Goal: Task Accomplishment & Management: Manage account settings

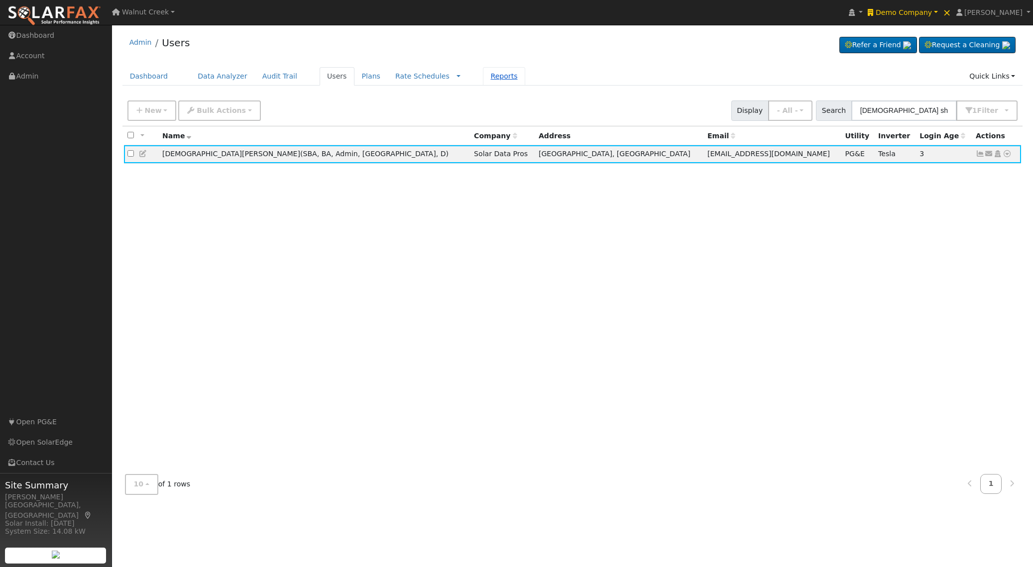
click at [483, 79] on link "Reports" at bounding box center [504, 76] width 42 height 18
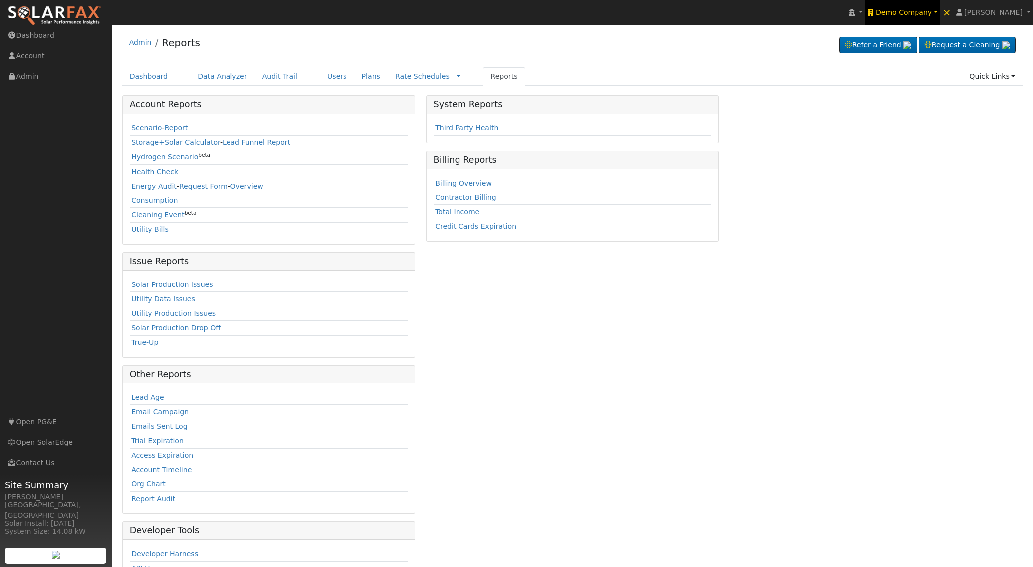
click at [932, 15] on span "Demo Company" at bounding box center [903, 12] width 56 height 8
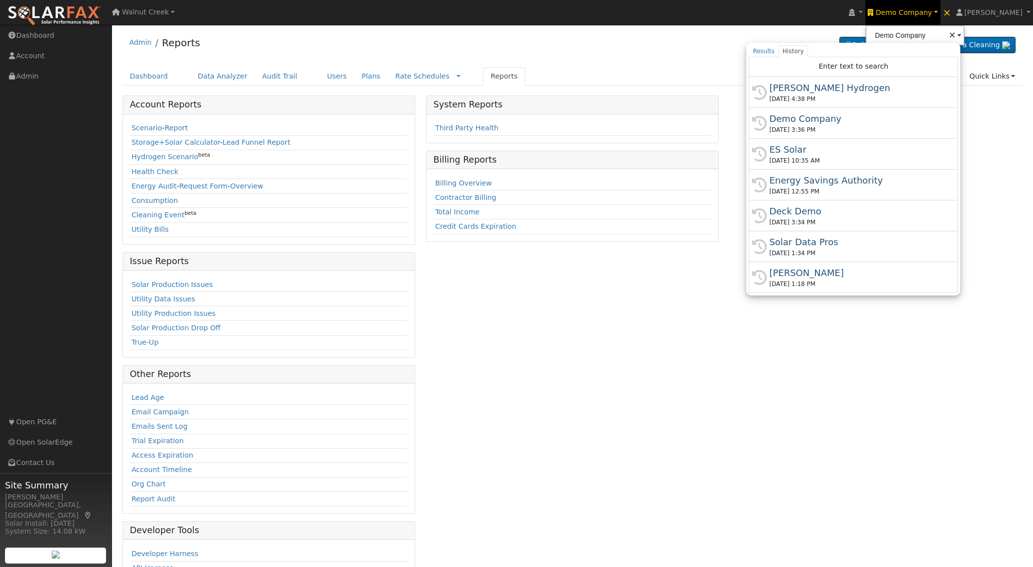
click at [900, 96] on div "09/29/2025 4:38 PM" at bounding box center [857, 99] width 177 height 9
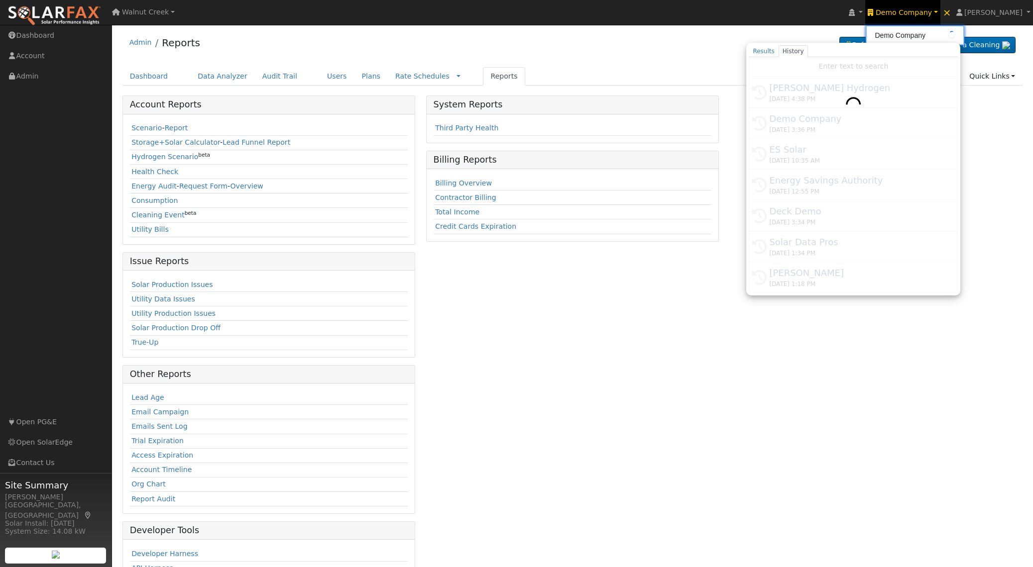
type input "[PERSON_NAME] Hydrogen"
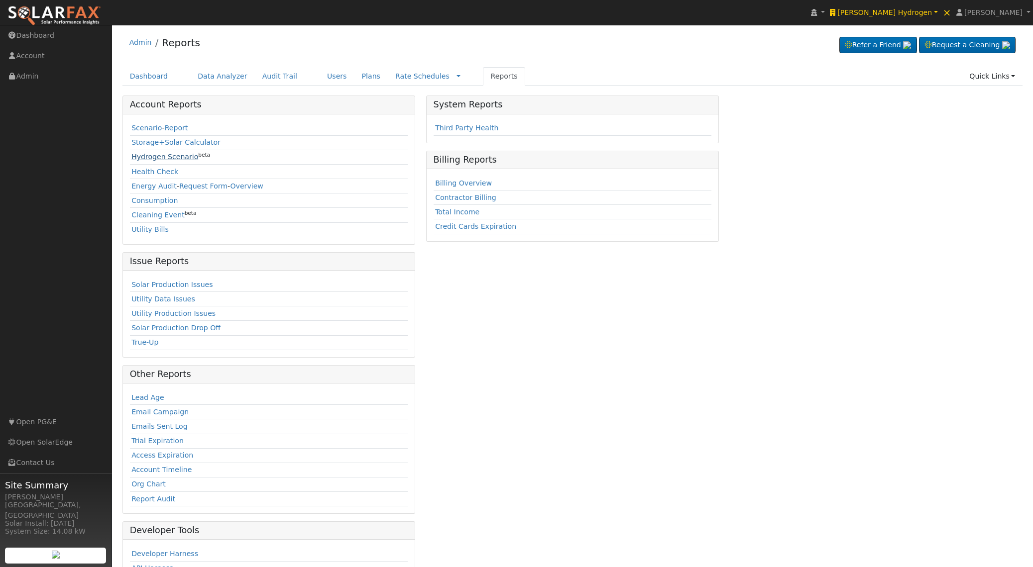
click at [152, 160] on link "Hydrogen Scenario" at bounding box center [164, 157] width 67 height 8
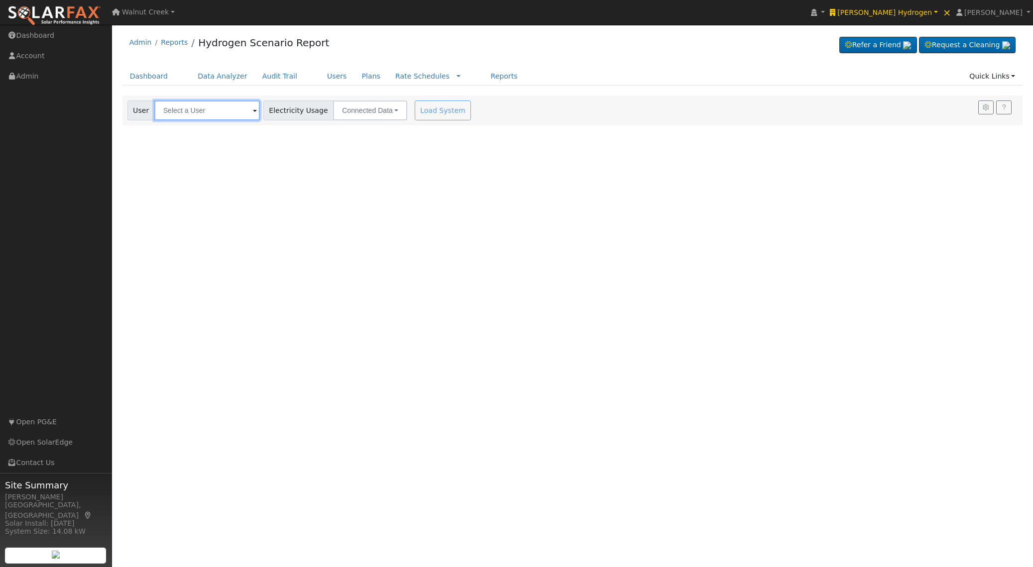
click at [199, 118] on input "text" at bounding box center [207, 111] width 106 height 20
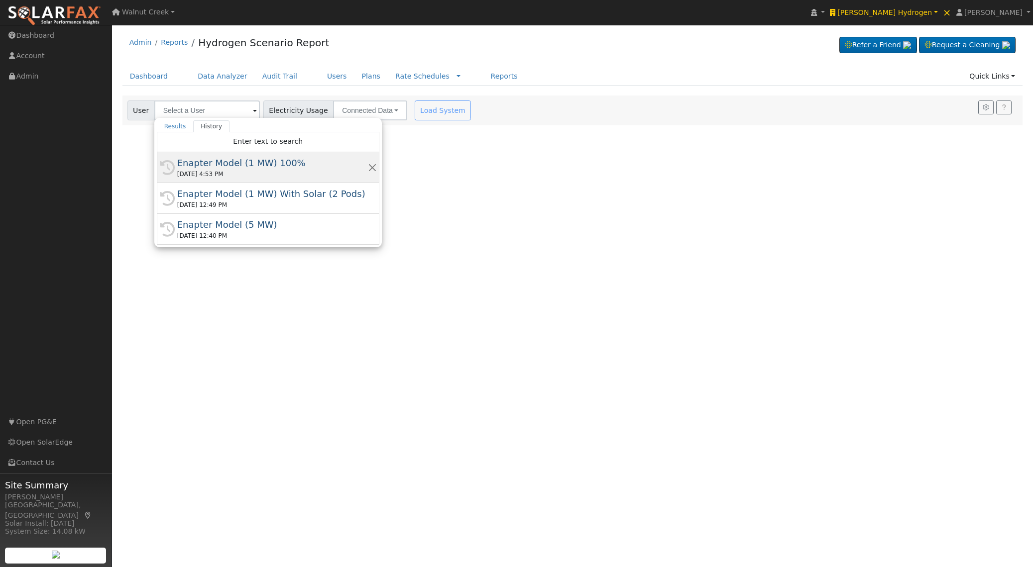
drag, startPoint x: 202, startPoint y: 162, endPoint x: 241, endPoint y: 162, distance: 39.8
click at [202, 162] on div "Enapter Model (1 MW) 100%" at bounding box center [272, 162] width 191 height 13
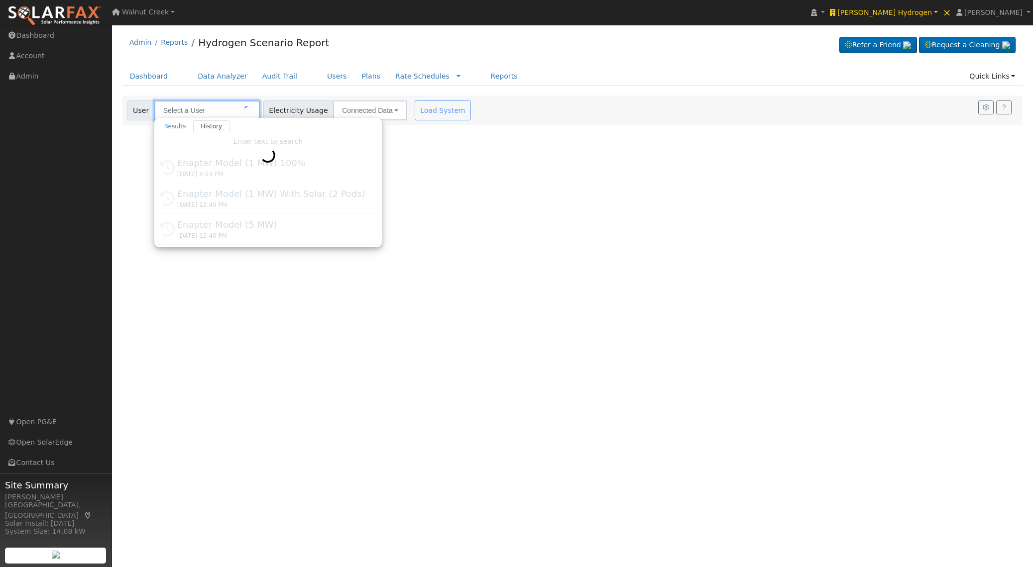
type input "Enapter Model (1 MW) 100%"
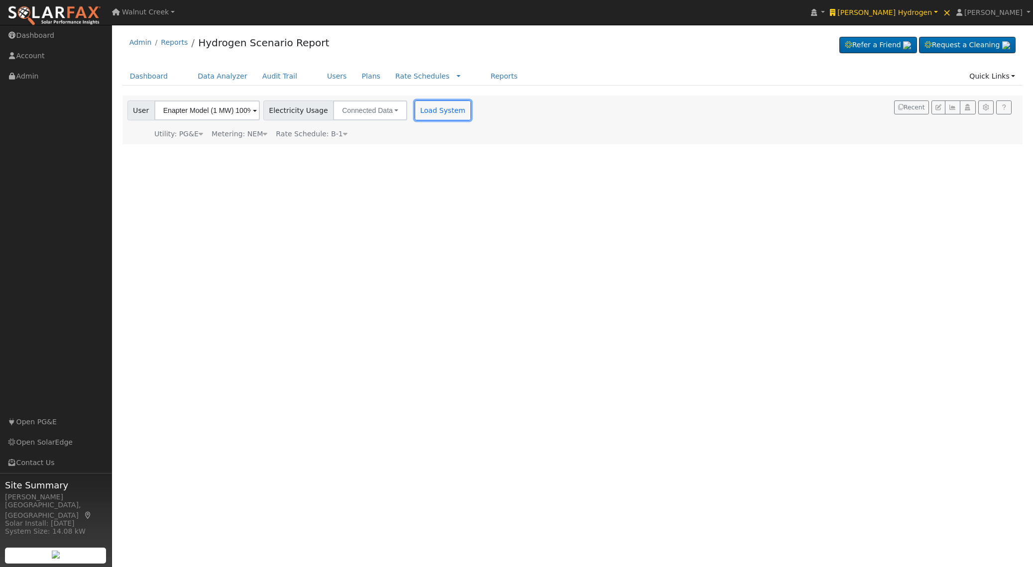
click at [425, 115] on button "Load System" at bounding box center [443, 111] width 57 height 20
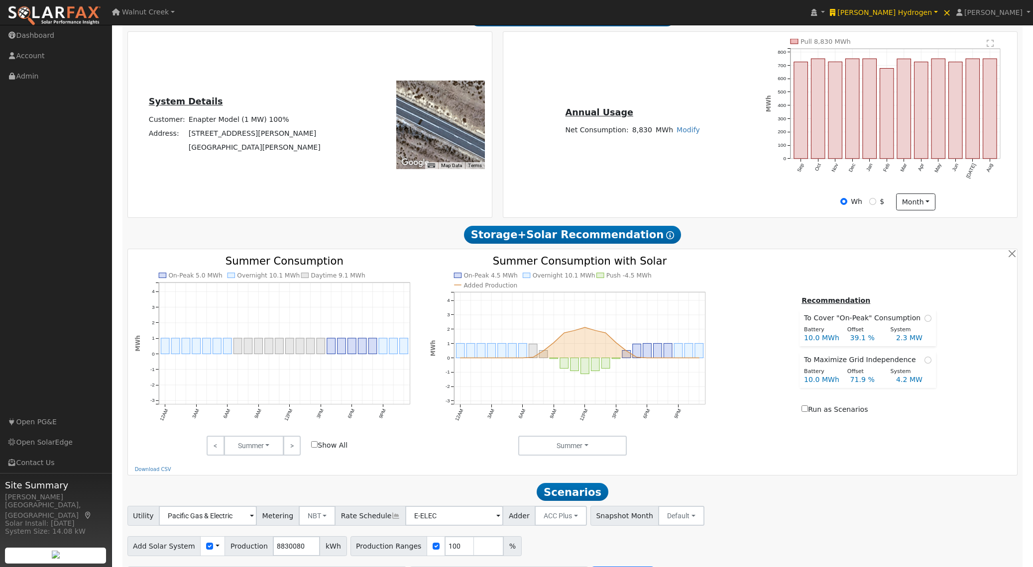
scroll to position [277, 0]
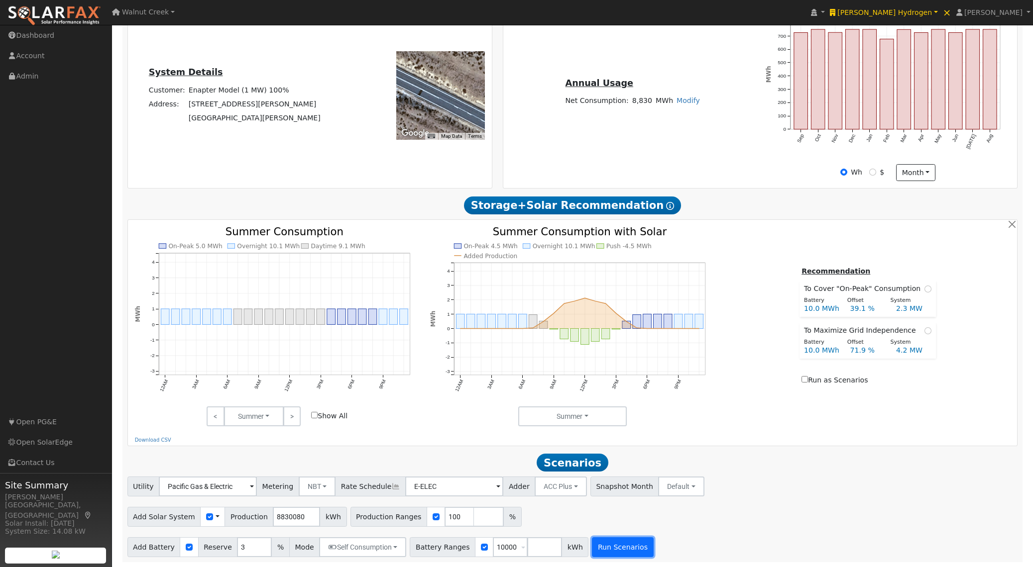
click at [610, 548] on button "Run Scenarios" at bounding box center [622, 547] width 61 height 20
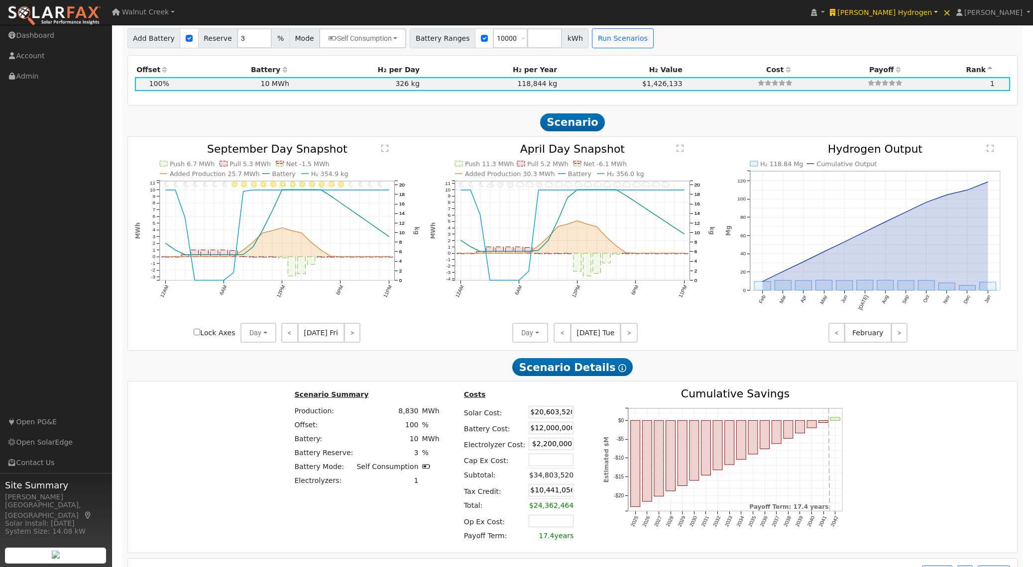
scroll to position [816, 0]
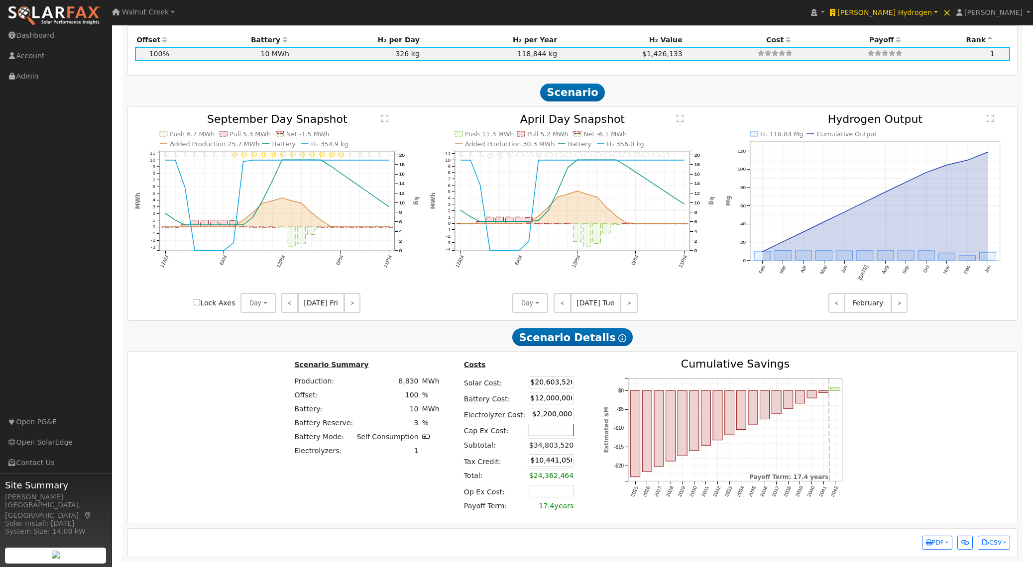
click at [544, 430] on input "text" at bounding box center [551, 430] width 45 height 12
type input "$1,000,000"
type input "$10,741,056"
click at [531, 493] on input "text" at bounding box center [551, 491] width 45 height 12
type input "$100,000"
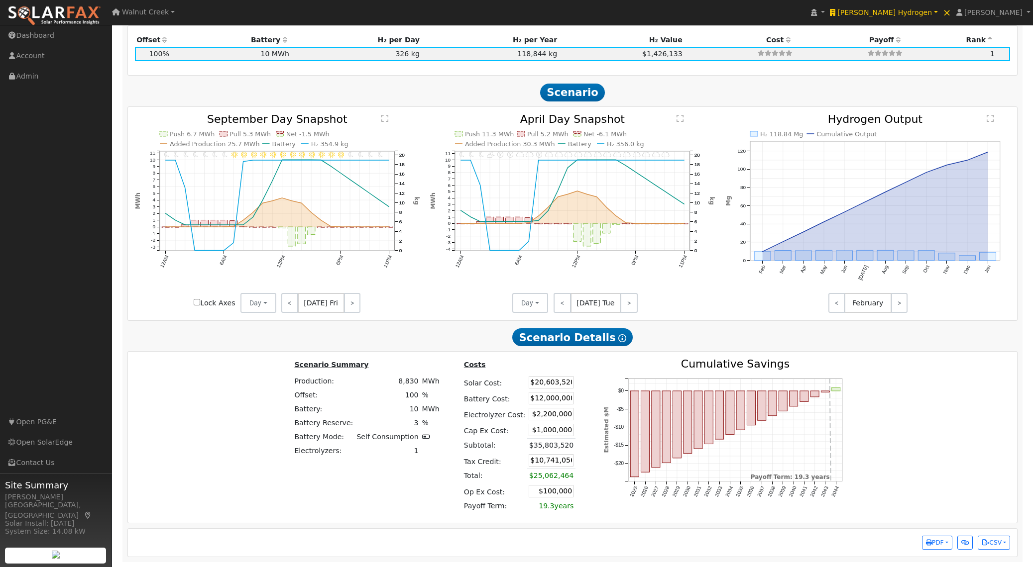
click at [730, 515] on icon "2025 2026 2027 2028 2029 2030 2031 2032 2033 2034 2035 2036 2037 2038 2039 2040…" at bounding box center [727, 440] width 249 height 163
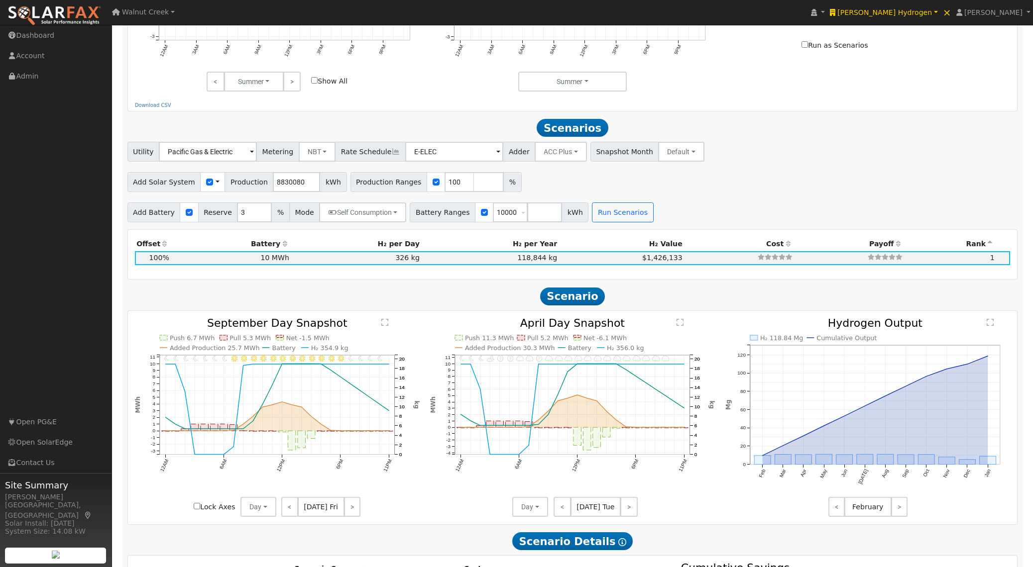
scroll to position [446, 0]
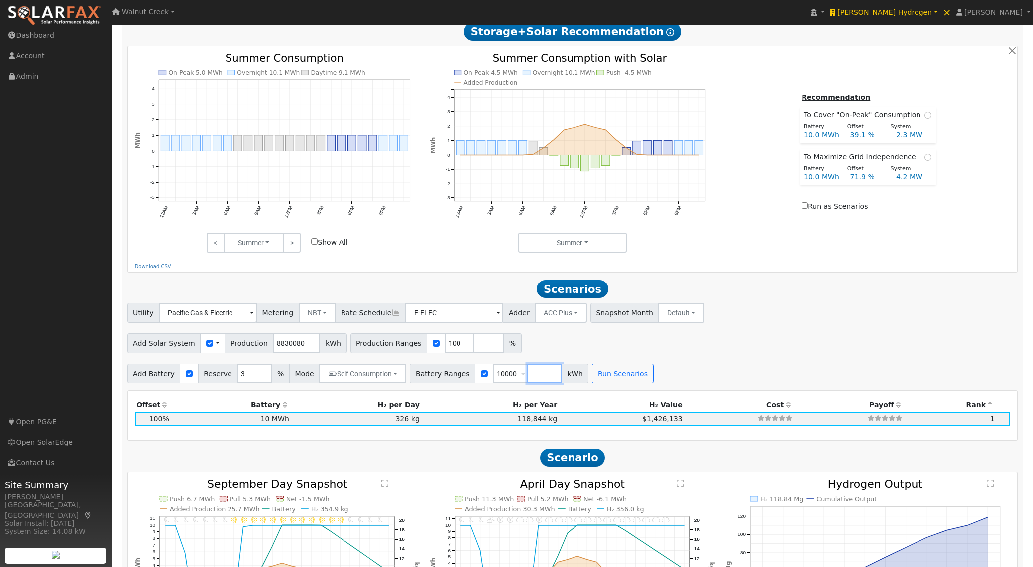
click at [540, 379] on input "number" at bounding box center [544, 374] width 35 height 20
type input "20000"
click at [648, 380] on button "Run Scenarios" at bounding box center [656, 374] width 61 height 20
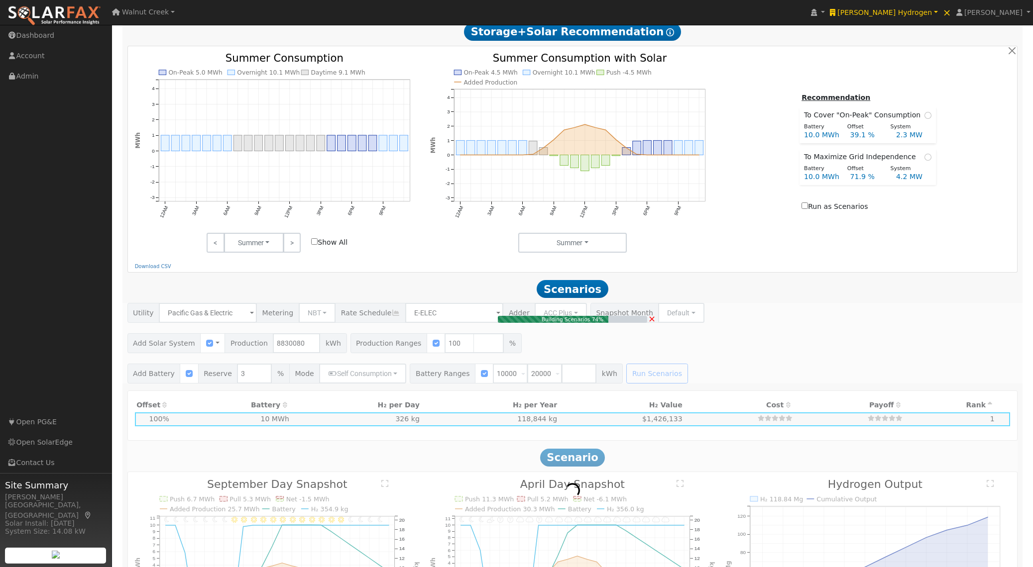
type input "$10,441,056"
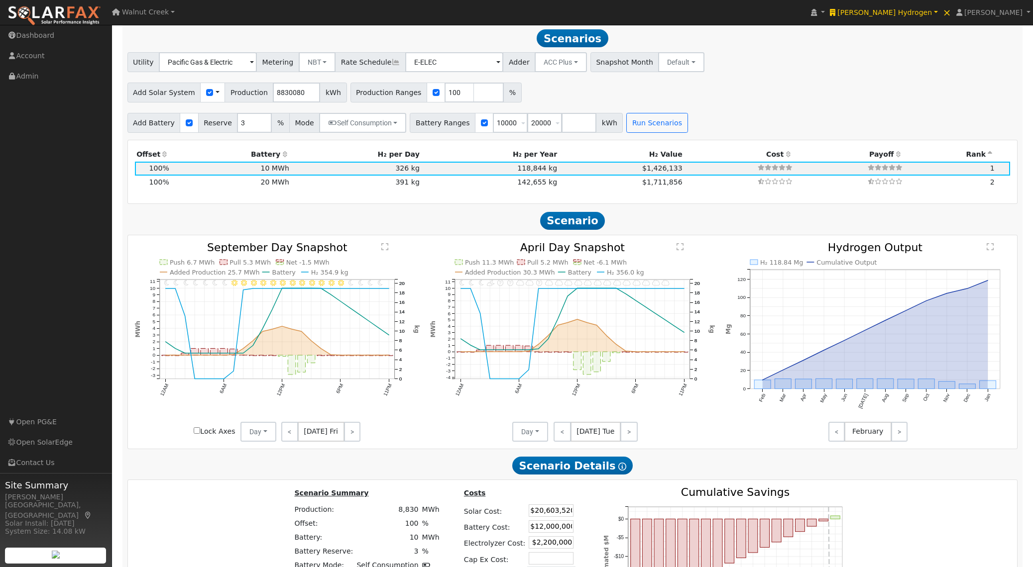
scroll to position [701, 0]
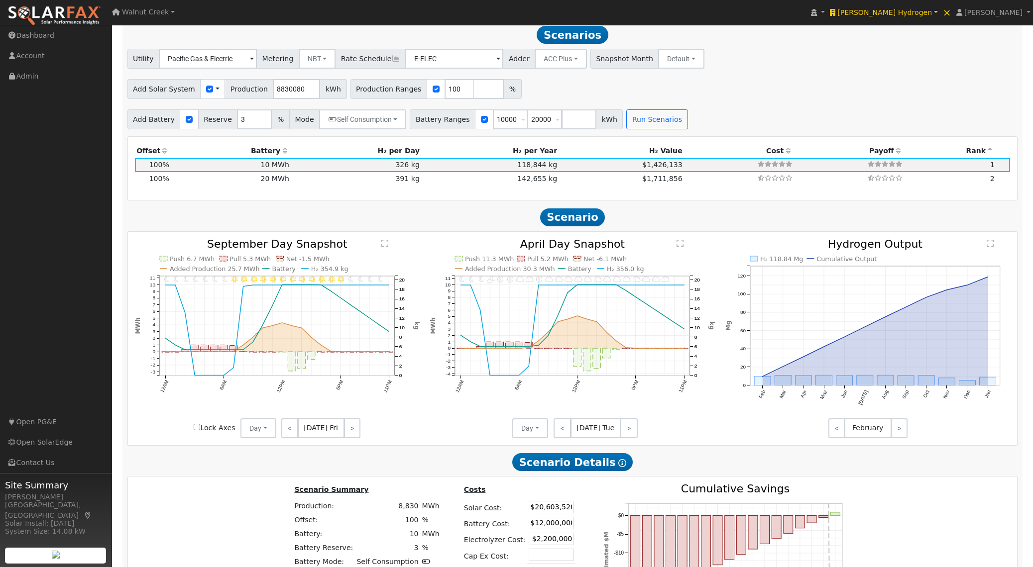
click at [703, 255] on icon "11PM - undefined 10PM - undefined 9PM - Cloudy 8PM - Cloudy 7PM - Cloudy 6PM - …" at bounding box center [572, 331] width 285 height 185
click at [690, 167] on td at bounding box center [739, 165] width 110 height 14
click at [689, 168] on td at bounding box center [739, 165] width 110 height 14
drag, startPoint x: 690, startPoint y: 204, endPoint x: 690, endPoint y: 218, distance: 14.4
click at [690, 200] on div "Production Offset Battery Reserve Mode ACC Push Incentive H₂ per Day H₂ per Yea…" at bounding box center [572, 168] width 889 height 63
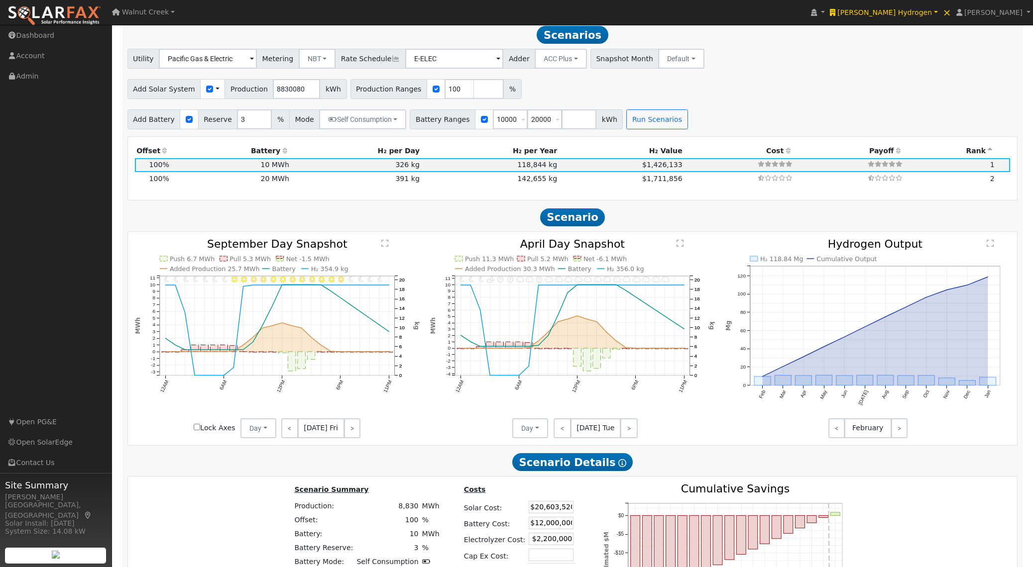
click at [692, 226] on h2 "Scenario" at bounding box center [572, 217] width 890 height 18
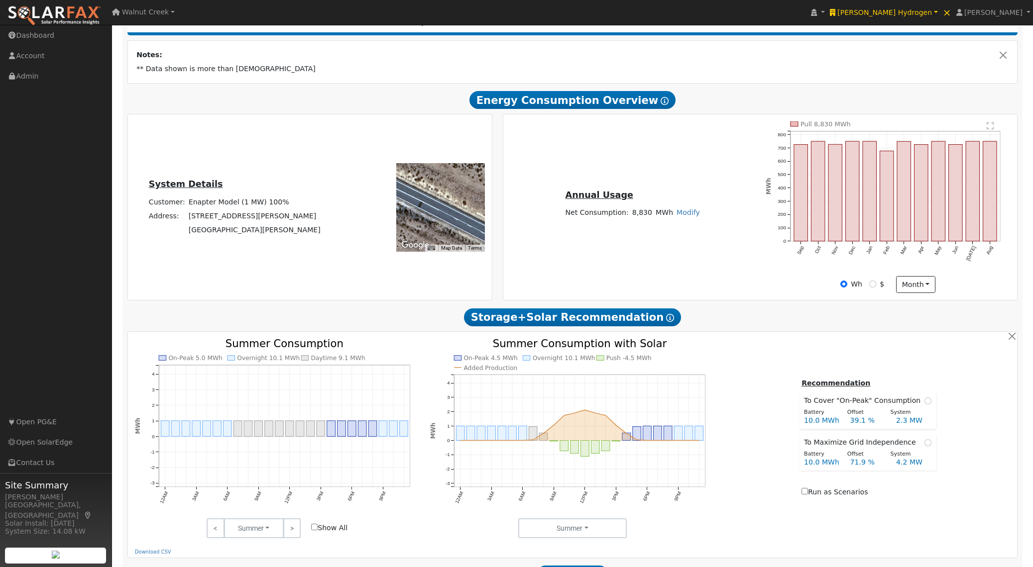
scroll to position [0, 0]
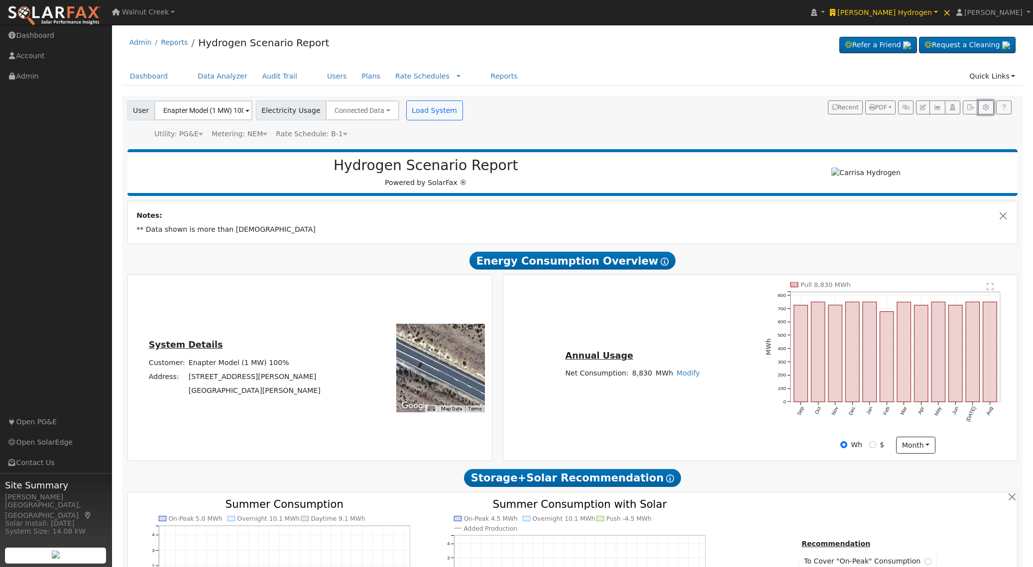
click at [980, 108] on button "button" at bounding box center [985, 108] width 15 height 14
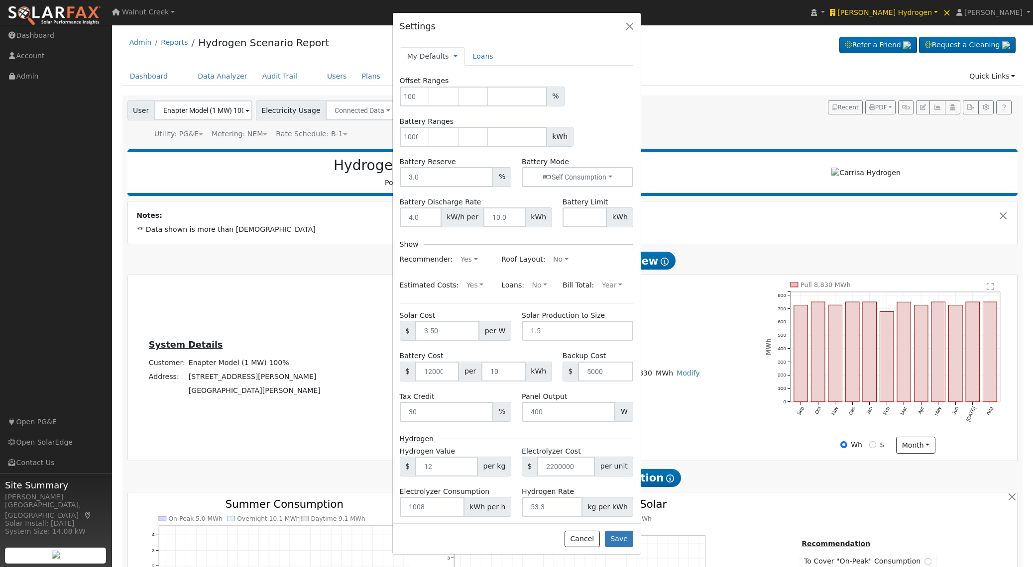
scroll to position [10, 0]
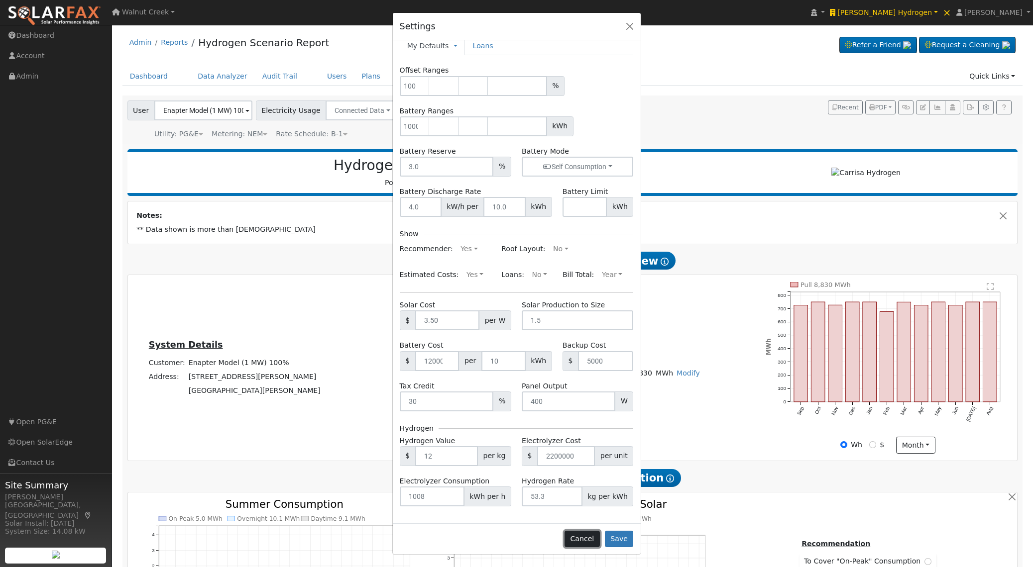
click at [592, 537] on button "Cancel" at bounding box center [581, 539] width 35 height 17
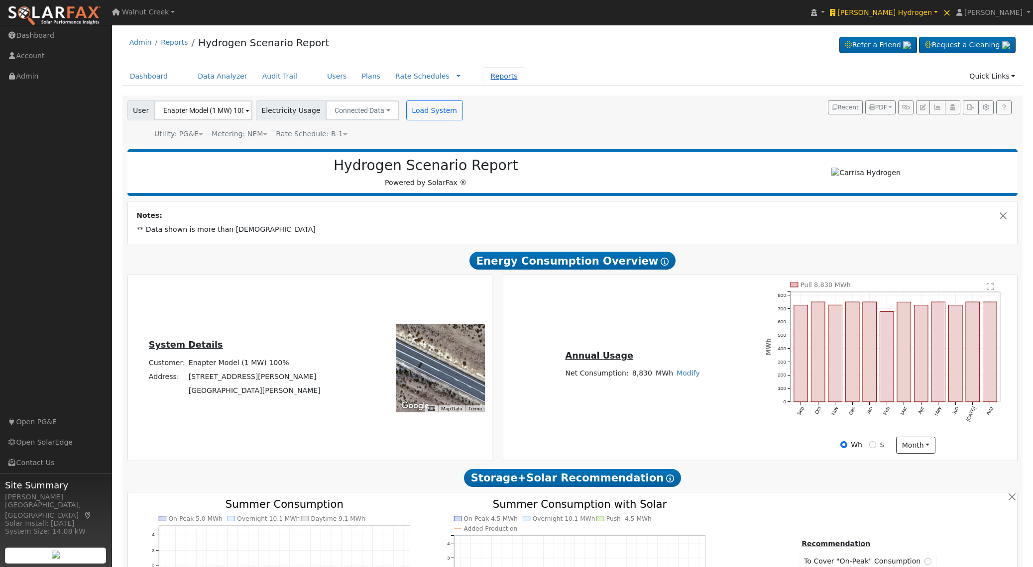
click at [497, 77] on link "Reports" at bounding box center [504, 76] width 42 height 18
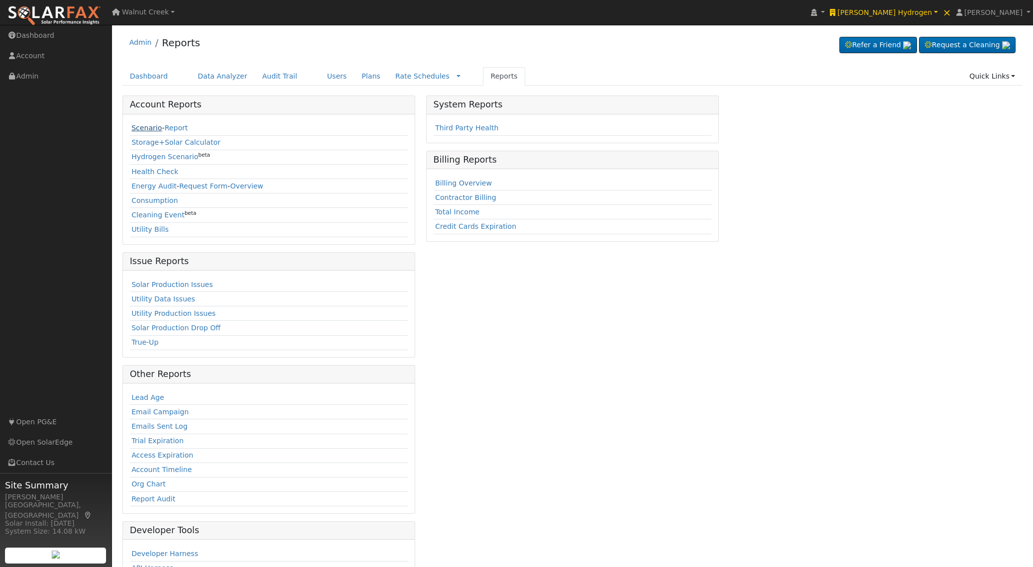
click at [138, 129] on link "Scenario" at bounding box center [146, 128] width 30 height 8
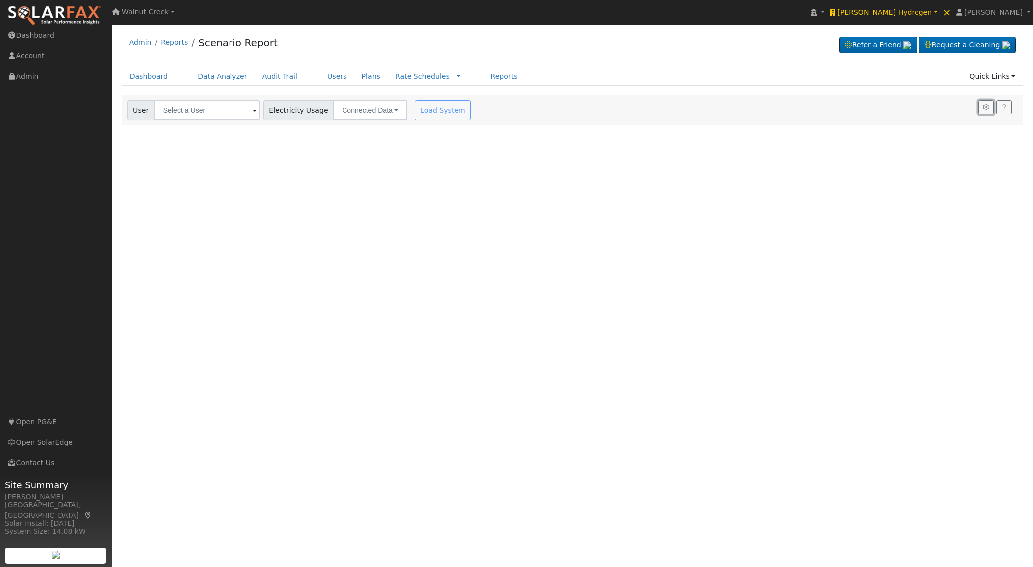
click at [985, 107] on icon "button" at bounding box center [985, 108] width 7 height 6
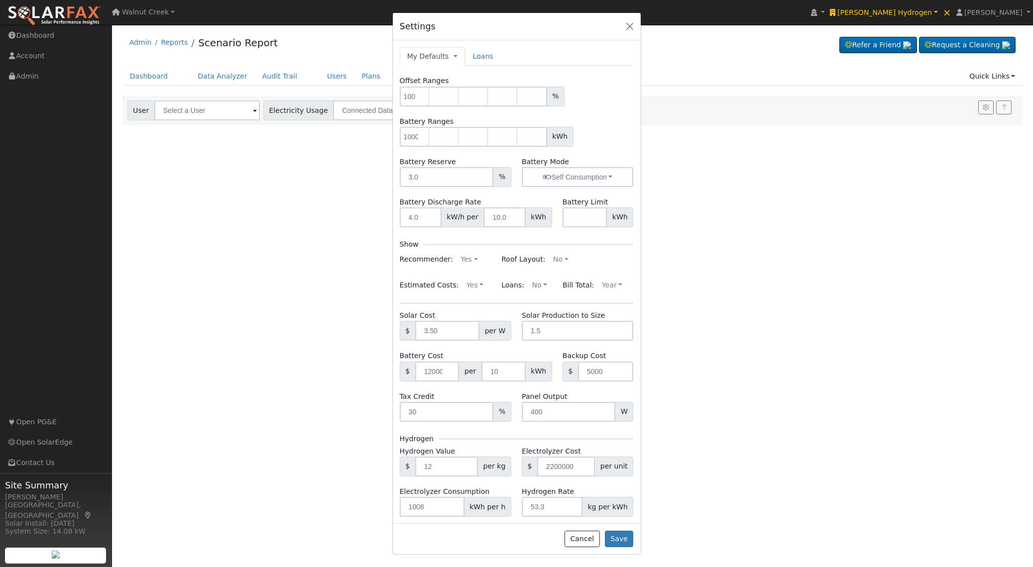
scroll to position [10, 0]
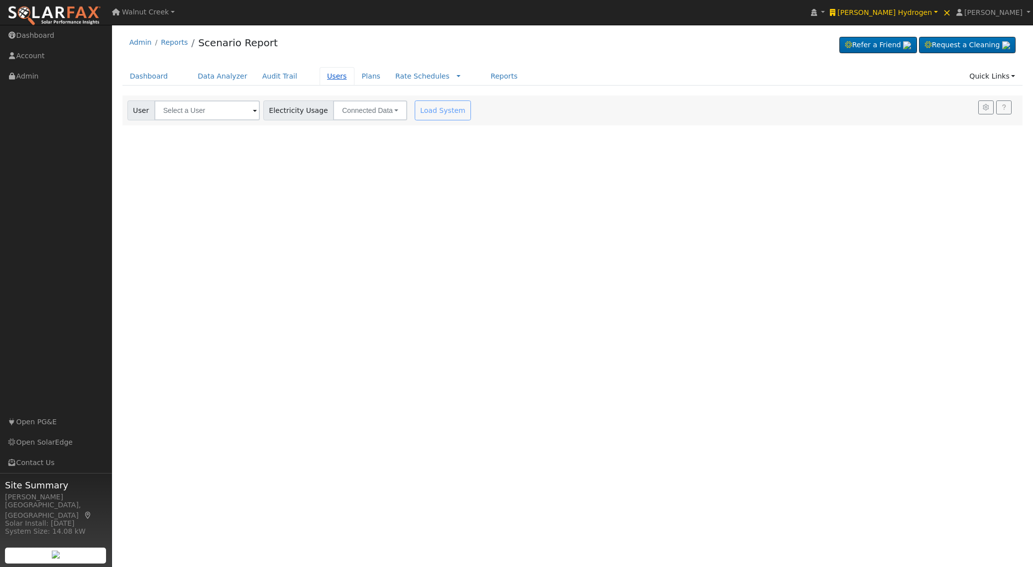
click at [321, 77] on link "Users" at bounding box center [337, 76] width 35 height 18
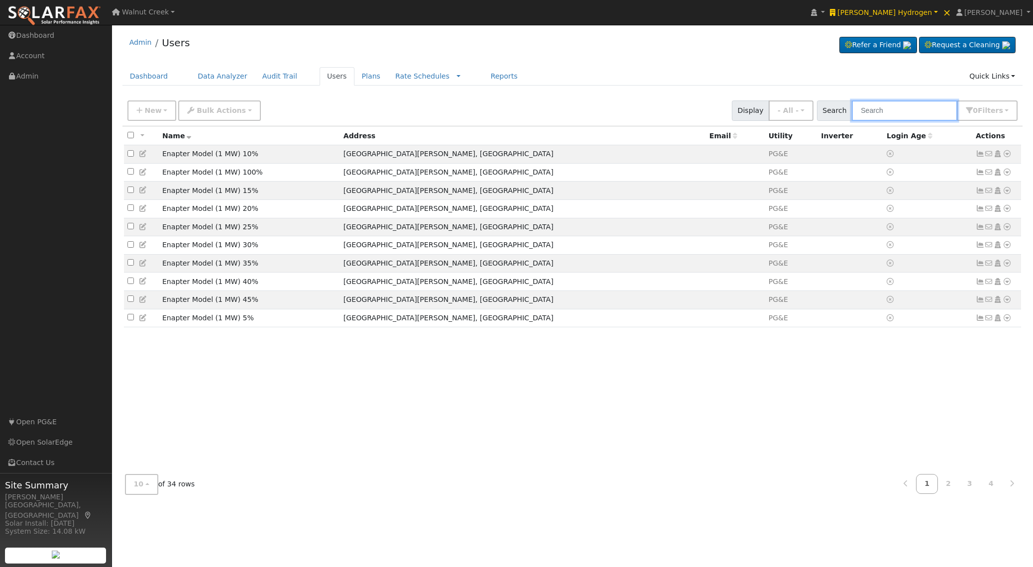
click at [888, 113] on input "text" at bounding box center [905, 111] width 106 height 20
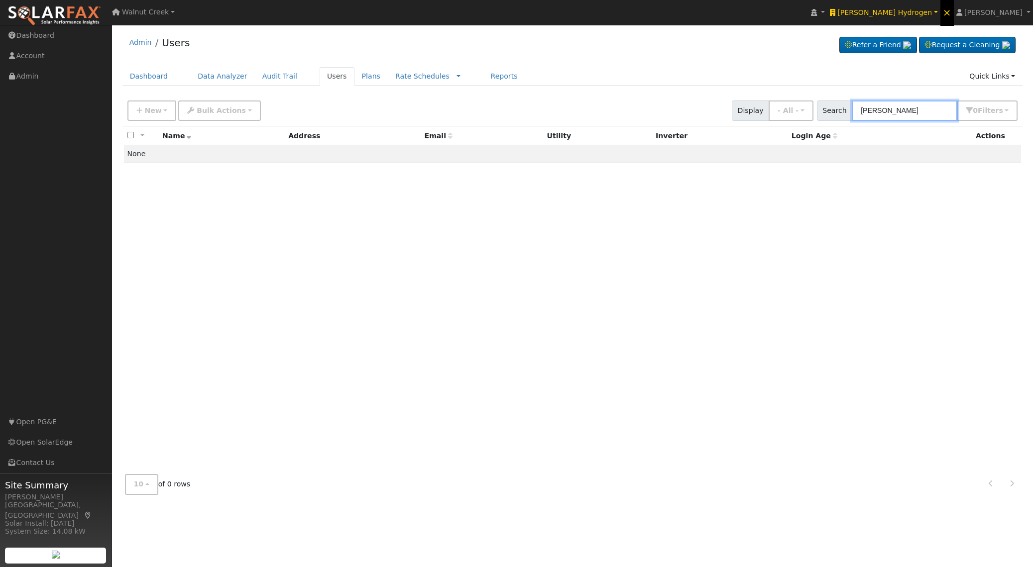
type input "[PERSON_NAME]"
click at [951, 10] on span "×" at bounding box center [947, 12] width 8 height 12
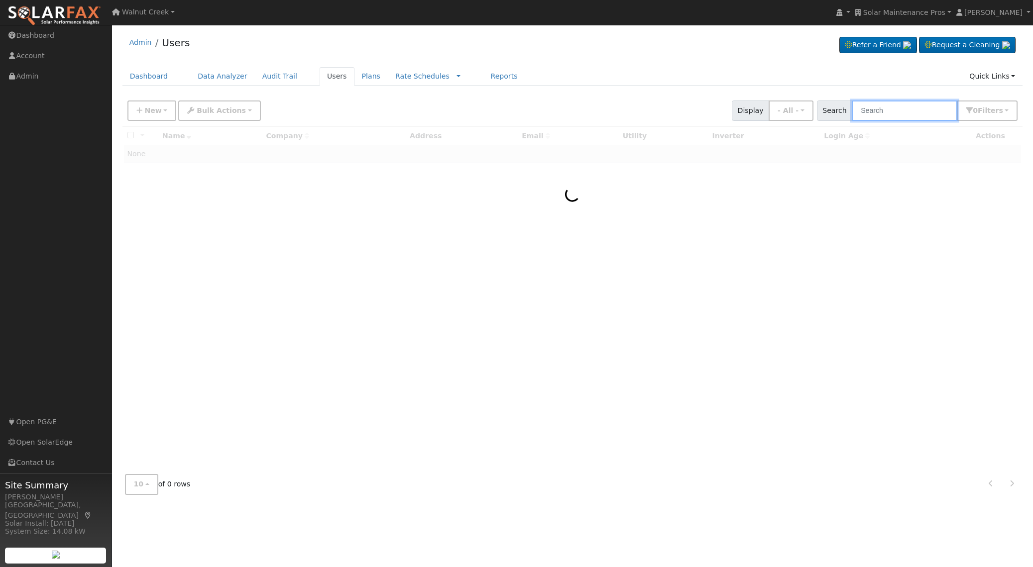
click at [886, 118] on input "text" at bounding box center [905, 111] width 106 height 20
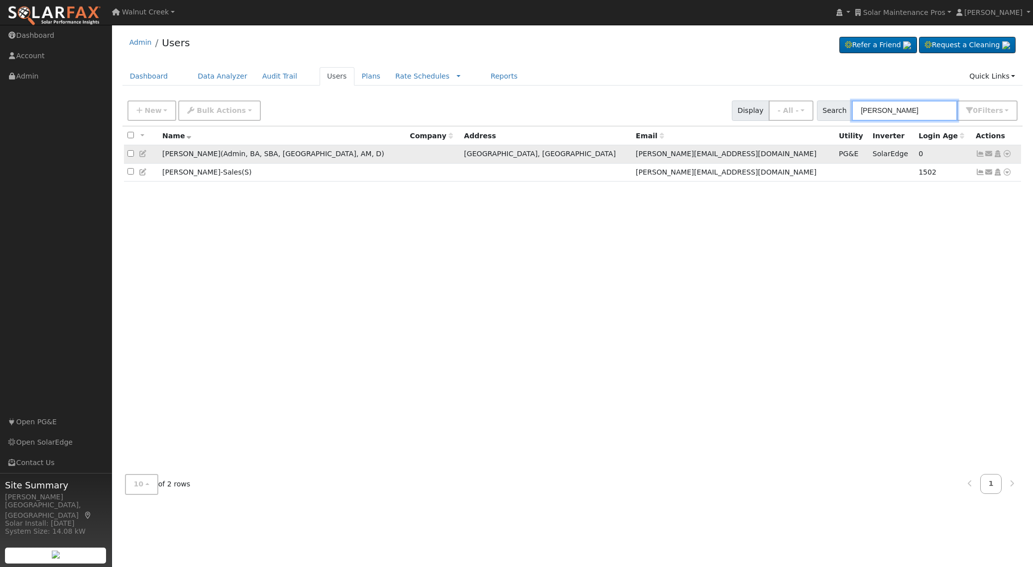
type input "[PERSON_NAME]"
click at [142, 153] on icon at bounding box center [143, 153] width 9 height 7
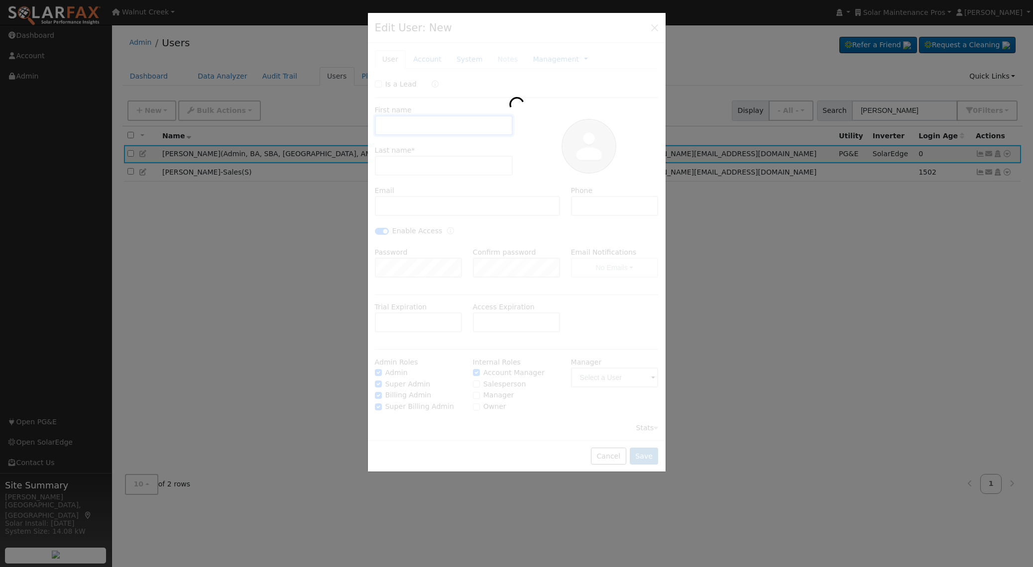
type input "[PERSON_NAME]"
type input "[PERSON_NAME][EMAIL_ADDRESS][DOMAIN_NAME]"
type input "[PHONE_NUMBER]"
checkbox input "true"
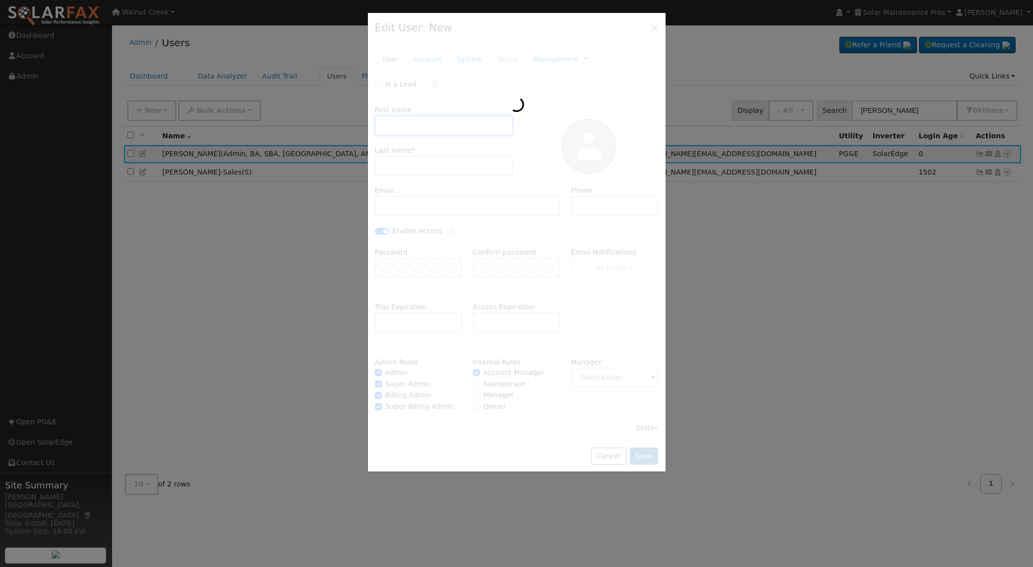
checkbox input "true"
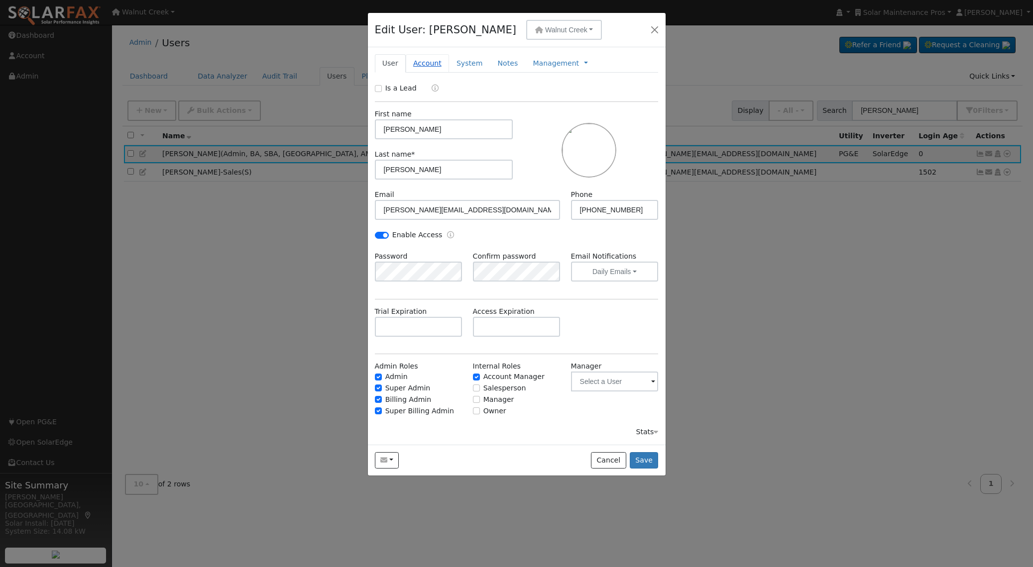
click at [434, 66] on link "Account" at bounding box center [427, 63] width 43 height 18
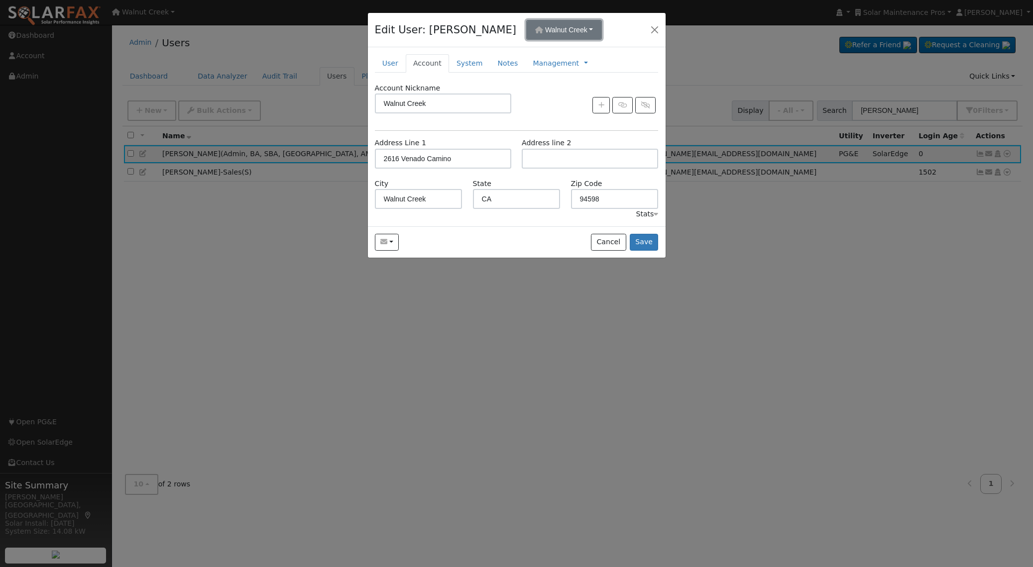
click at [545, 29] on span "Walnut Creek" at bounding box center [566, 30] width 42 height 8
click at [526, 84] on div "[US_STATE]" at bounding box center [518, 78] width 59 height 13
type input "[US_STATE]"
type input "[STREET_ADDRESS]"
type input "Keaau"
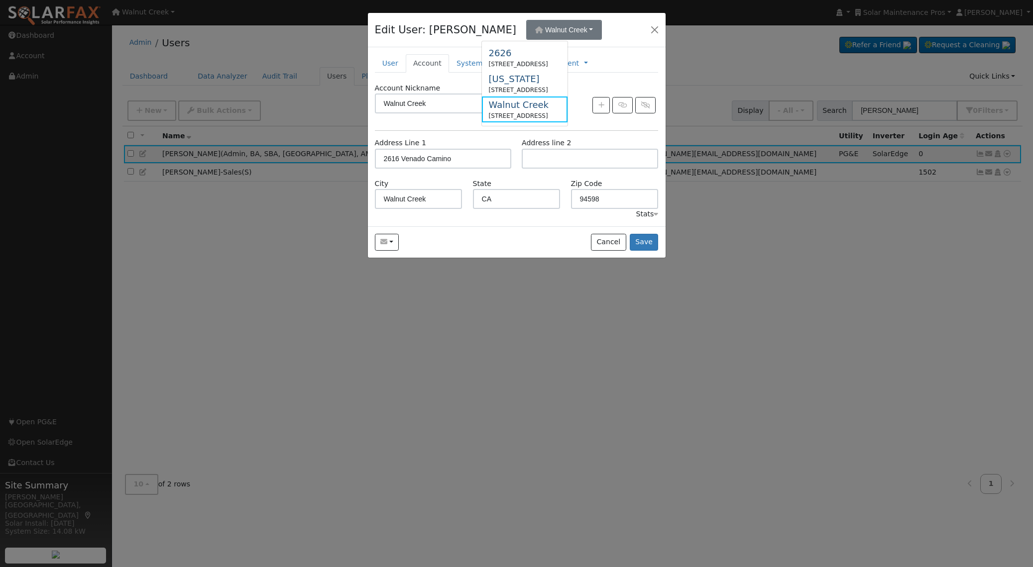
type input "HI"
type input "96749"
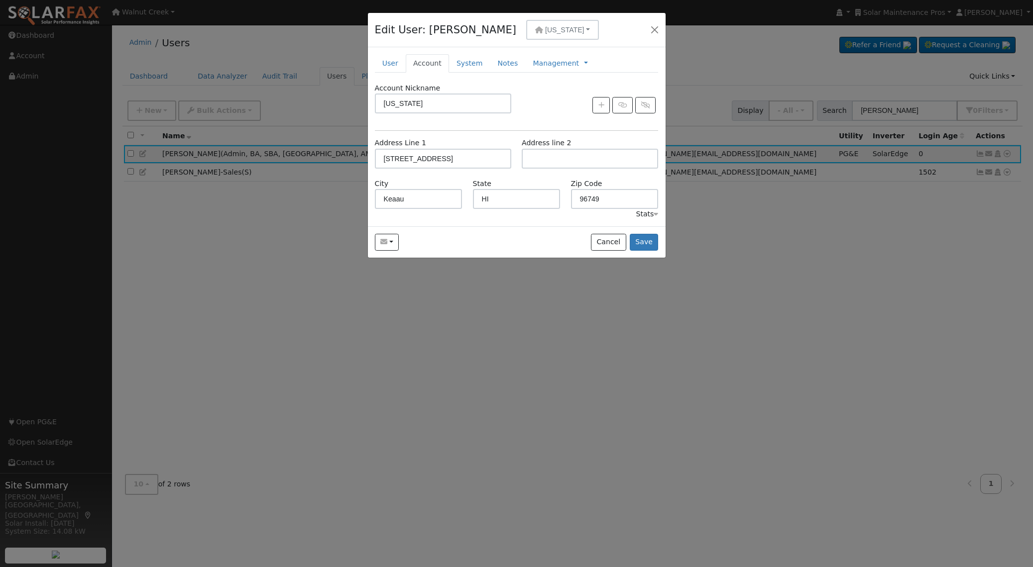
click at [648, 217] on div "Stats" at bounding box center [647, 214] width 22 height 10
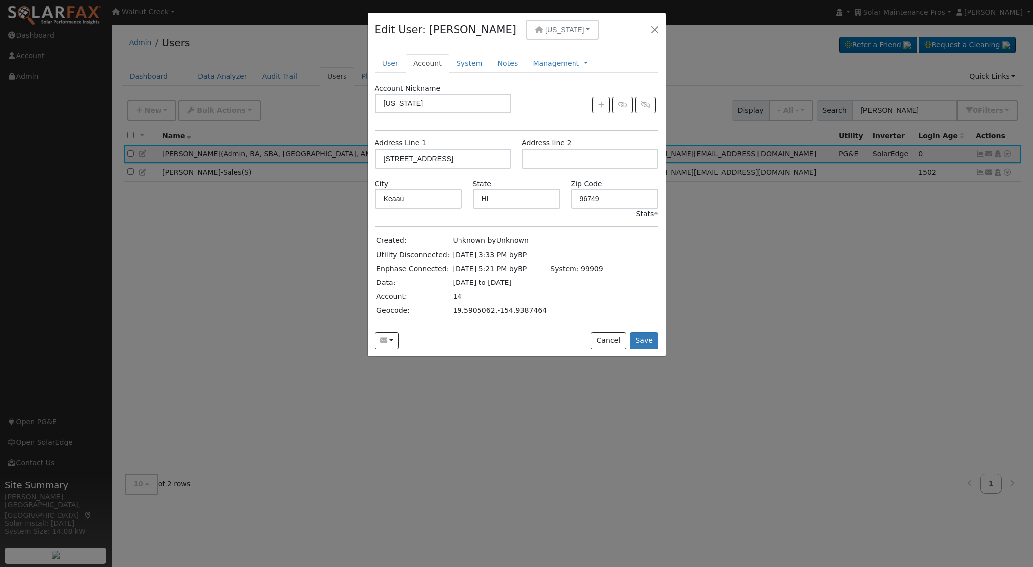
drag, startPoint x: 491, startPoint y: 43, endPoint x: 498, endPoint y: 36, distance: 9.5
click at [496, 38] on div "Edit User: [PERSON_NAME][GEOGRAPHIC_DATA][US_STATE] 2626 [STREET_ADDRESS] [US_S…" at bounding box center [517, 30] width 298 height 34
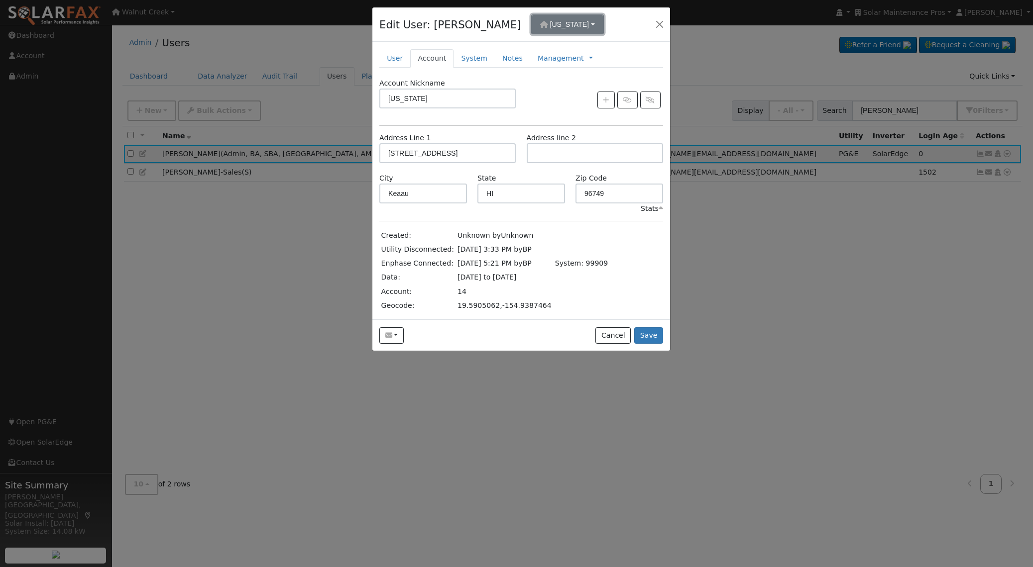
click at [531, 29] on button "[US_STATE]" at bounding box center [567, 24] width 73 height 20
click at [508, 48] on div "2626" at bounding box center [522, 47] width 59 height 13
type input "2626"
type input "2626 Venado Camino"
type input "Walnut Creek"
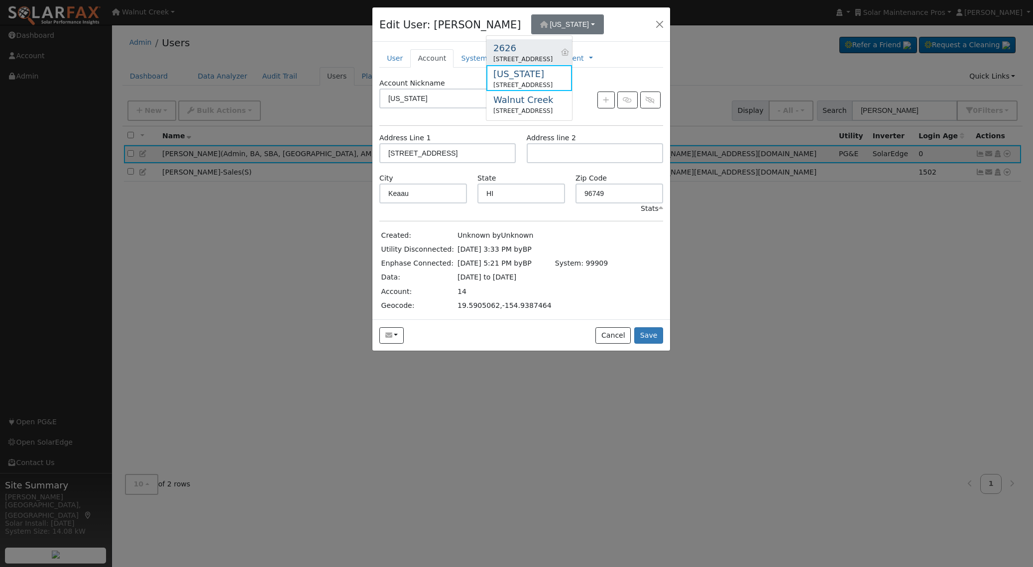
type input "CA"
type input "94598"
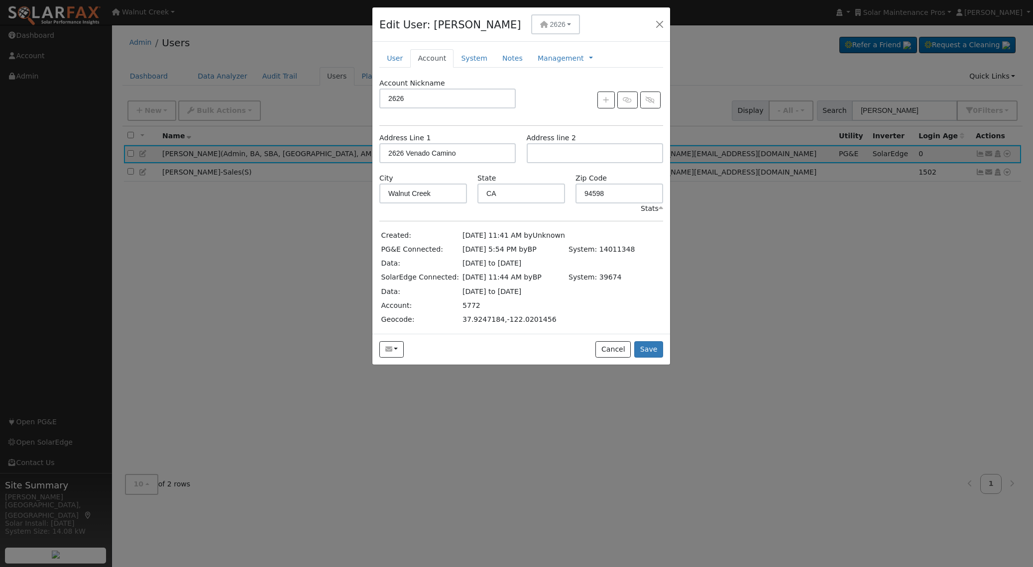
click at [466, 308] on td "5772" at bounding box center [513, 306] width 106 height 14
copy td "5772"
